Goal: Complete application form

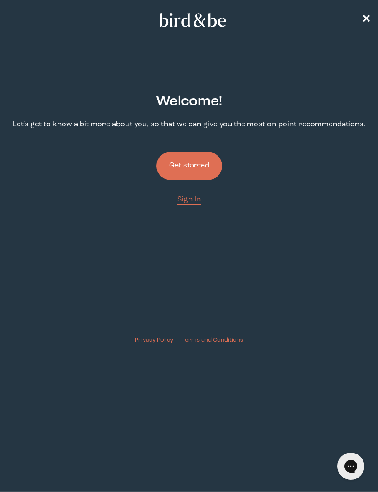
click at [207, 168] on button "Get started" at bounding box center [189, 166] width 66 height 29
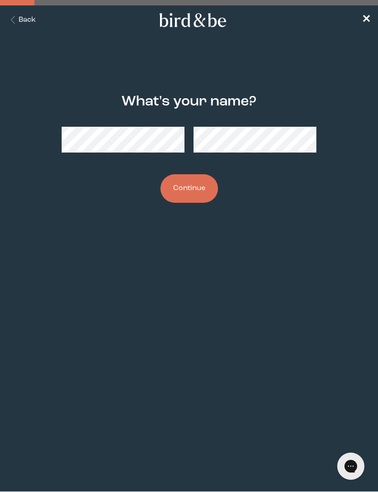
click at [188, 186] on button "Continue" at bounding box center [189, 188] width 58 height 29
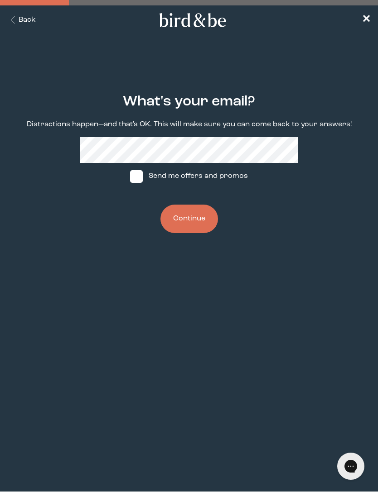
click at [138, 177] on span at bounding box center [136, 176] width 13 height 13
click at [130, 177] on input "Send me offers and promos" at bounding box center [130, 176] width 0 height 0
checkbox input "true"
click at [192, 228] on button "Continue" at bounding box center [189, 219] width 58 height 29
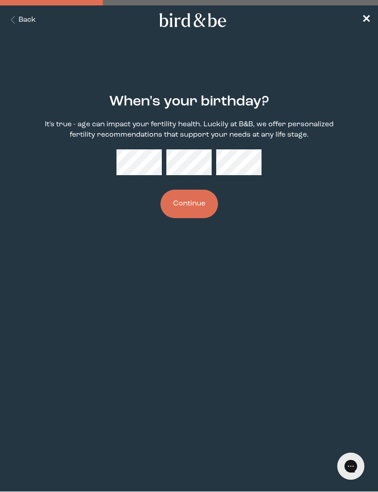
click at [23, 17] on button "Back" at bounding box center [21, 20] width 29 height 10
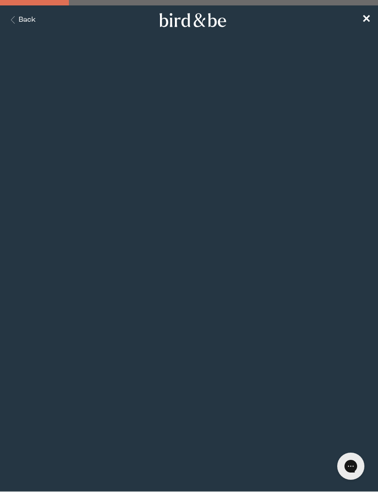
click at [20, 24] on button "Back" at bounding box center [21, 20] width 29 height 10
click at [23, 23] on button "Back" at bounding box center [21, 20] width 29 height 10
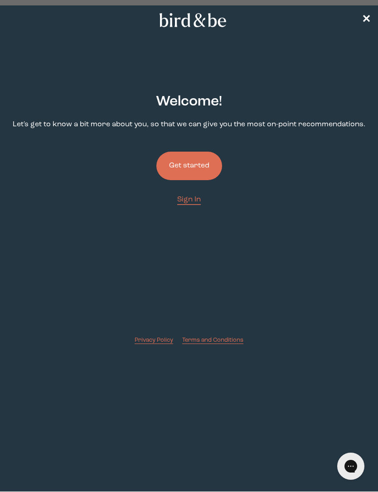
click at [365, 24] on span "✕" at bounding box center [365, 19] width 9 height 11
